Goal: Task Accomplishment & Management: Manage account settings

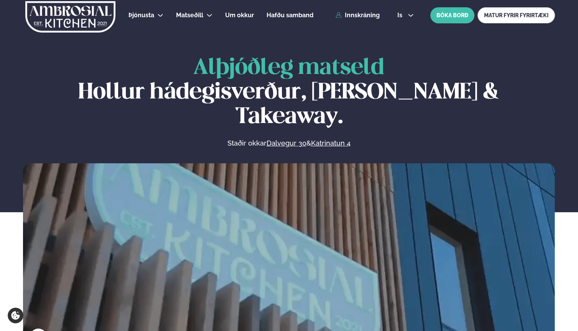
click at [406, 23] on div "is en is BÓKA BORÐ MATUR FYRIR FYRIRTÆKI" at bounding box center [473, 15] width 164 height 16
click at [403, 17] on span "is" at bounding box center [400, 15] width 7 height 6
click at [401, 30] on link "en" at bounding box center [405, 28] width 29 height 15
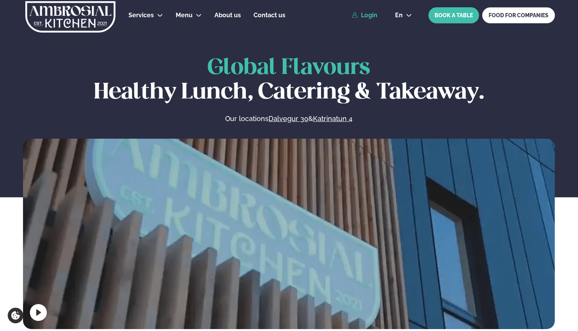
click at [375, 16] on link "Login" at bounding box center [365, 15] width 26 height 7
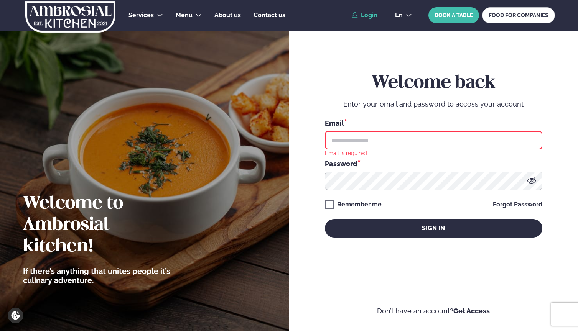
type input "**********"
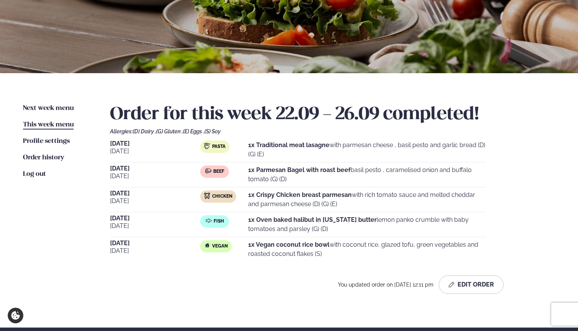
scroll to position [96, 0]
